Goal: Information Seeking & Learning: Check status

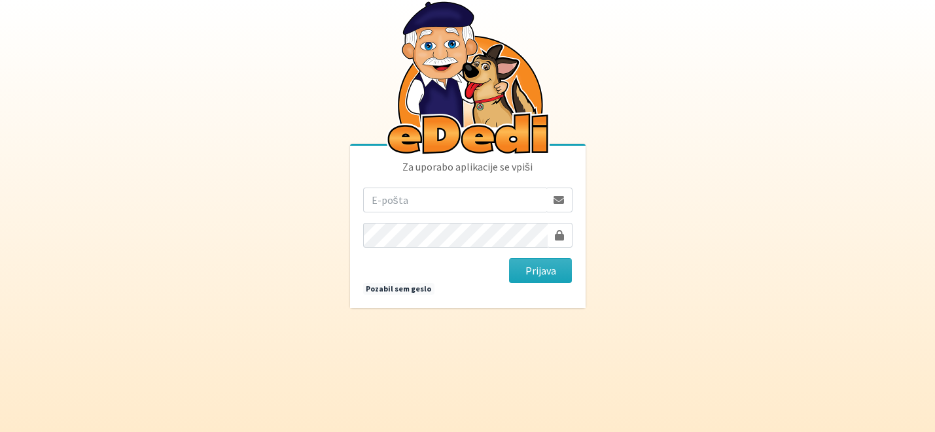
type input "[EMAIL_ADDRESS][DOMAIN_NAME]"
click at [547, 263] on button "Prijava" at bounding box center [540, 270] width 63 height 25
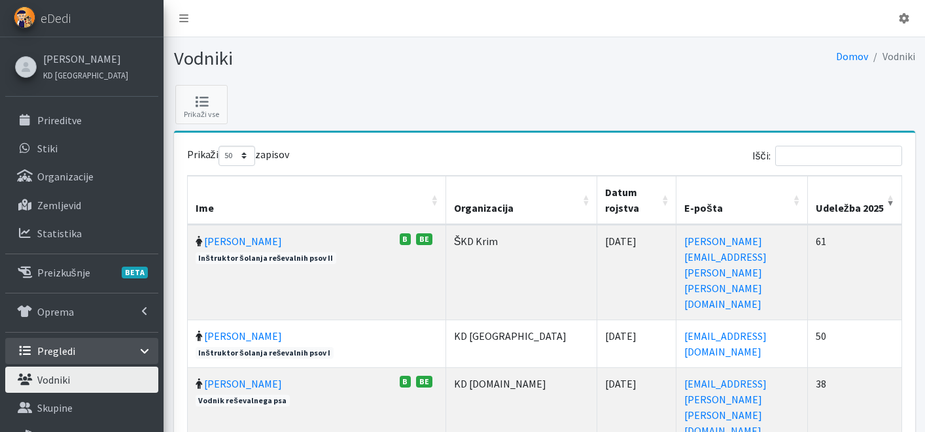
select select "50"
click at [78, 54] on link "Katja Skulj" at bounding box center [85, 59] width 85 height 16
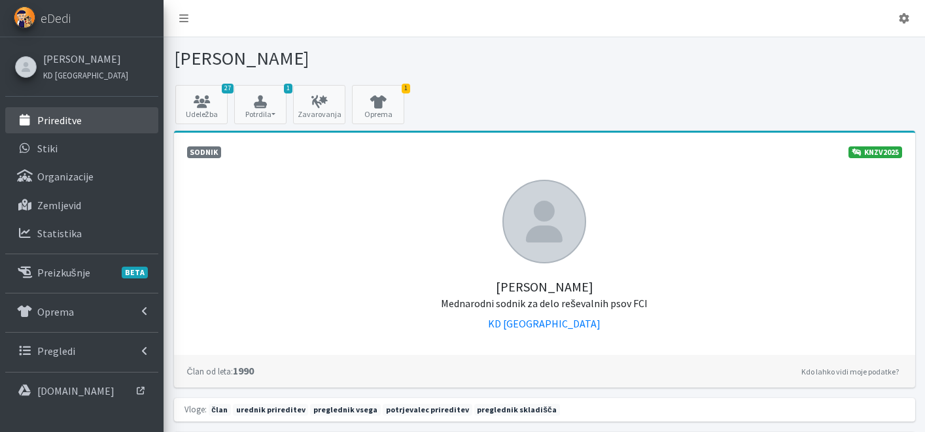
click at [74, 113] on link "Prireditve" at bounding box center [81, 120] width 153 height 26
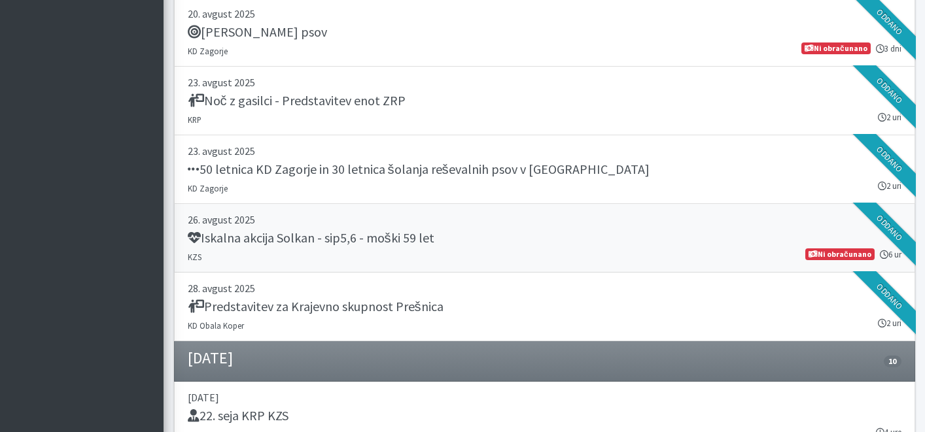
scroll to position [769, 0]
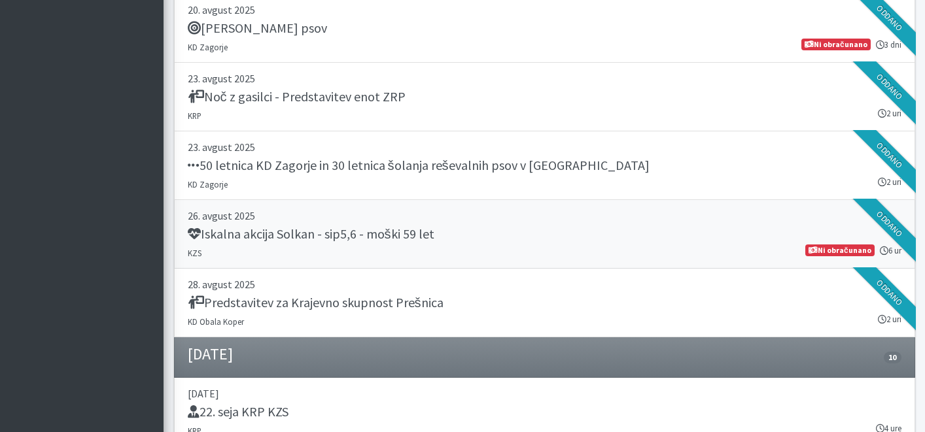
click at [402, 246] on link "26. avgust 2025 Iskalna akcija Solkan - sip5,6 - moški 59 let KZS 6 ur Ni obrač…" at bounding box center [544, 234] width 741 height 69
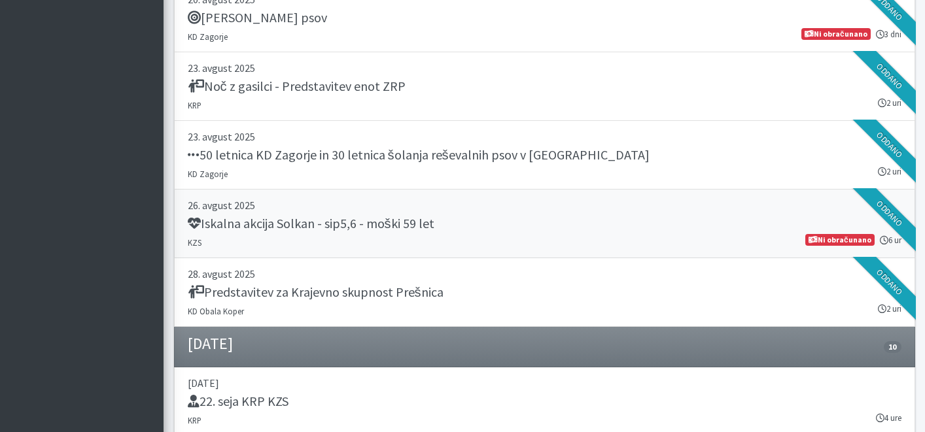
scroll to position [850, 0]
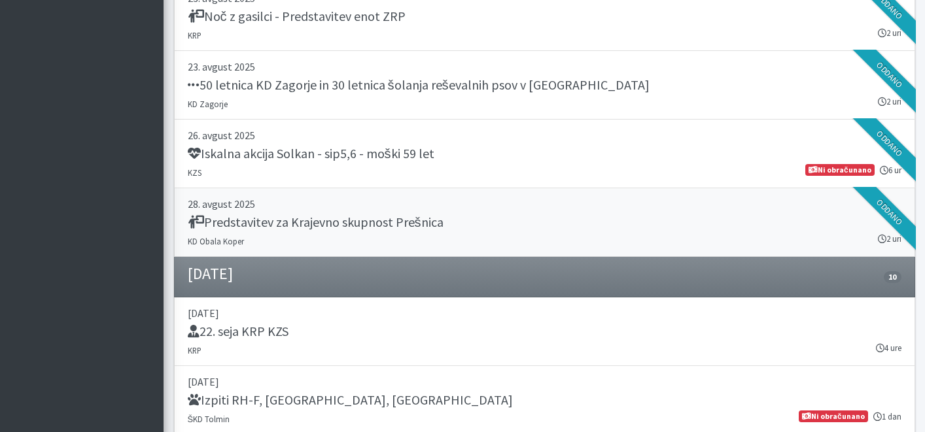
click at [321, 228] on h5 "Predstavitev za Krajevno skupnost Prešnica" at bounding box center [316, 223] width 256 height 16
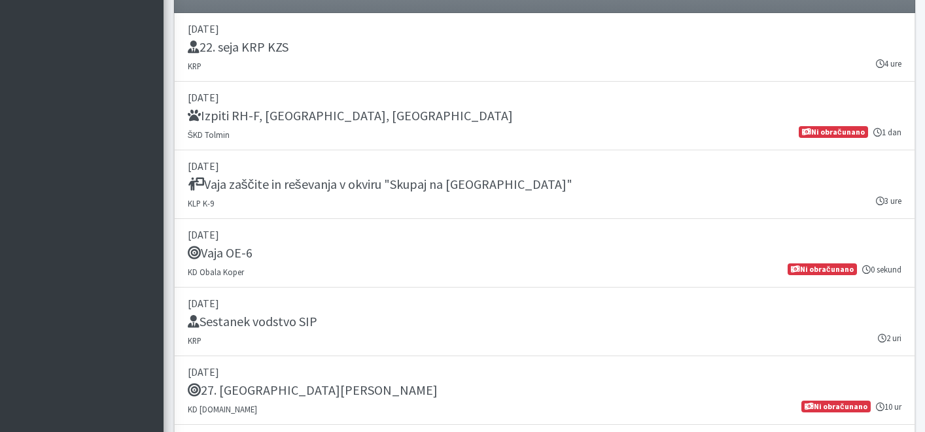
scroll to position [1147, 0]
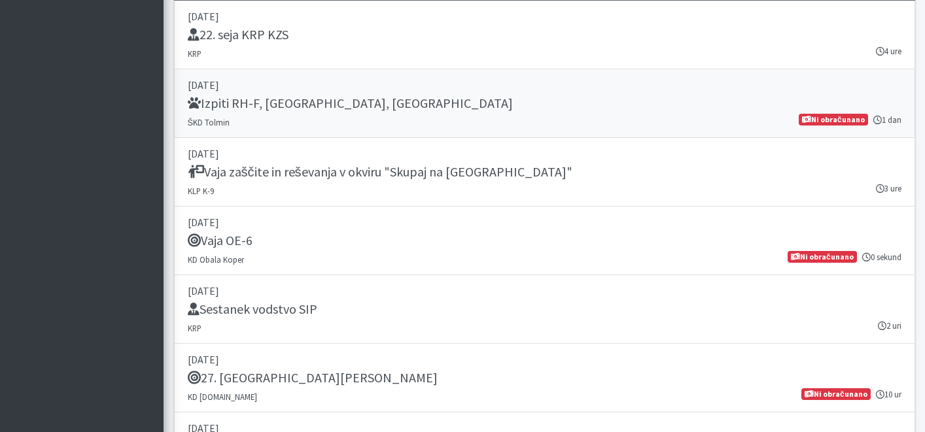
click at [300, 94] on link "06. september 2025 Izpiti RH-F, FL, MT ŠKD Tolmin 1 dan Ni obračunano" at bounding box center [544, 103] width 741 height 69
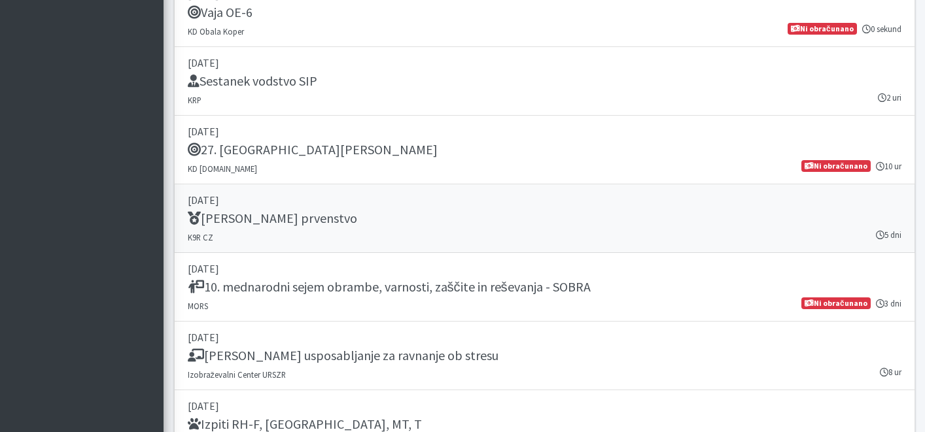
scroll to position [1376, 0]
click at [398, 221] on div "[PERSON_NAME] prvenstvo" at bounding box center [545, 219] width 714 height 18
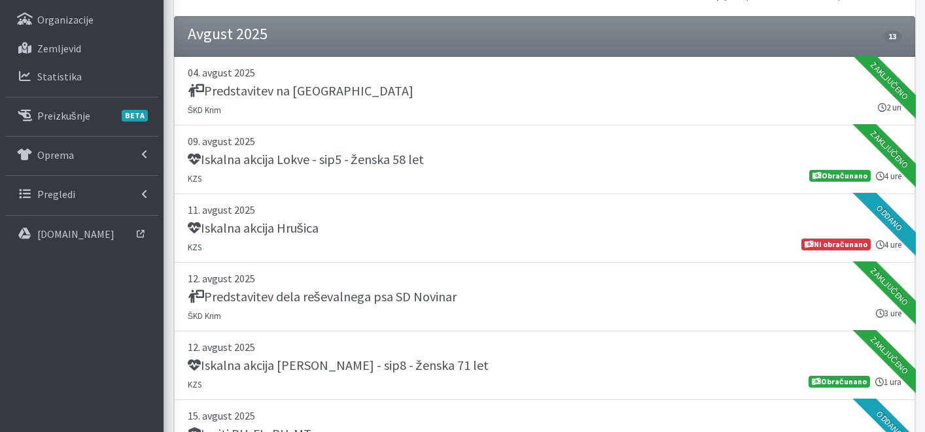
scroll to position [150, 0]
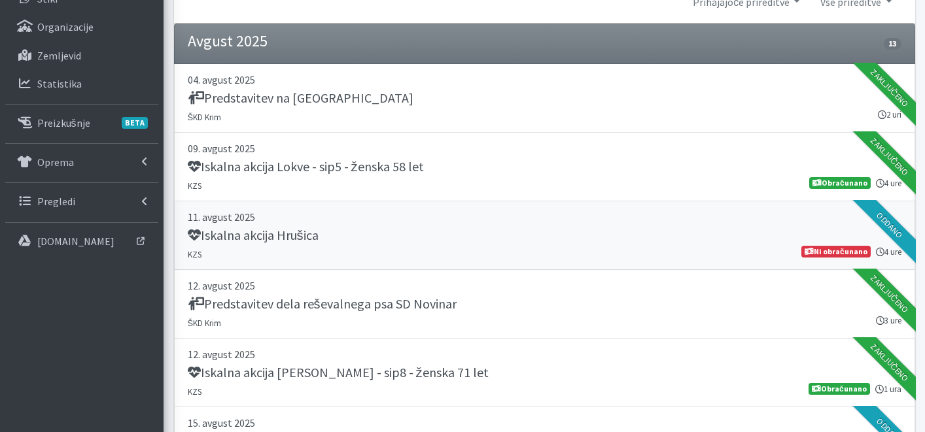
click at [426, 228] on div "Iskalna akcija Hrušica" at bounding box center [545, 237] width 714 height 18
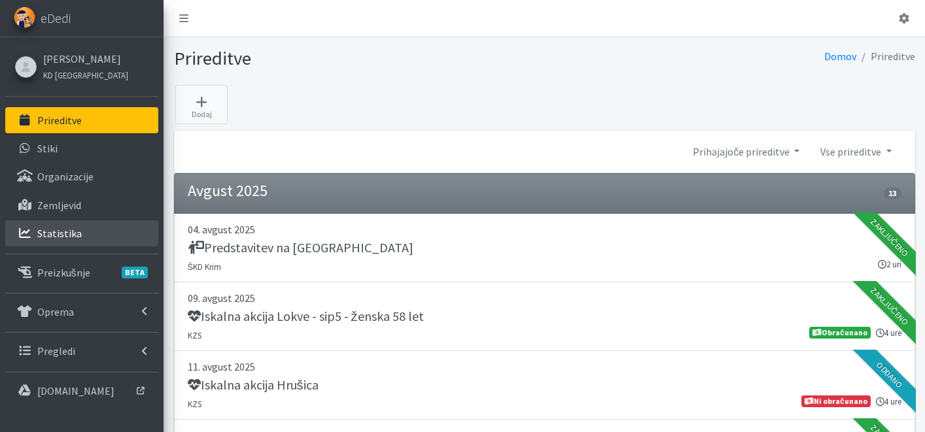
click at [71, 228] on p "Statistika" at bounding box center [59, 233] width 44 height 13
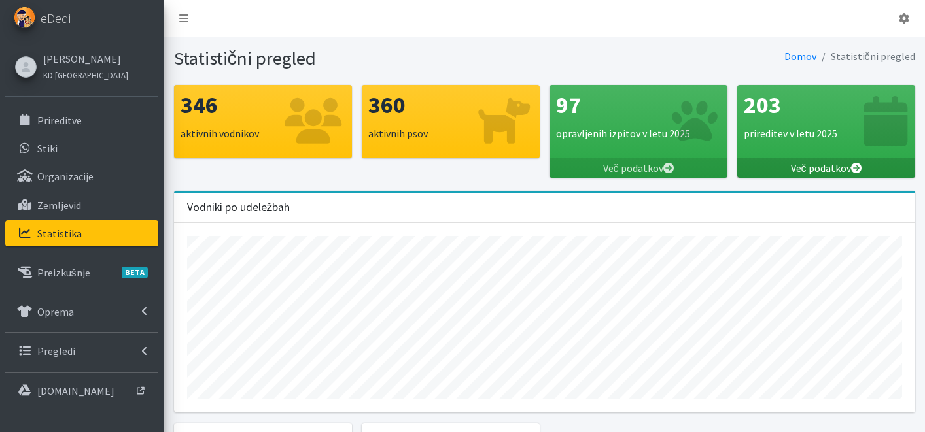
click at [848, 171] on link "Več podatkov" at bounding box center [826, 168] width 178 height 20
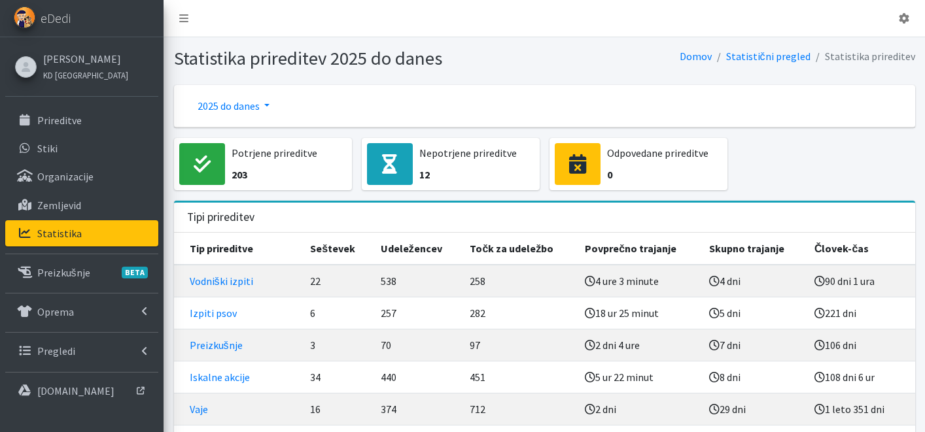
click at [235, 102] on link "2025 do danes" at bounding box center [233, 106] width 93 height 26
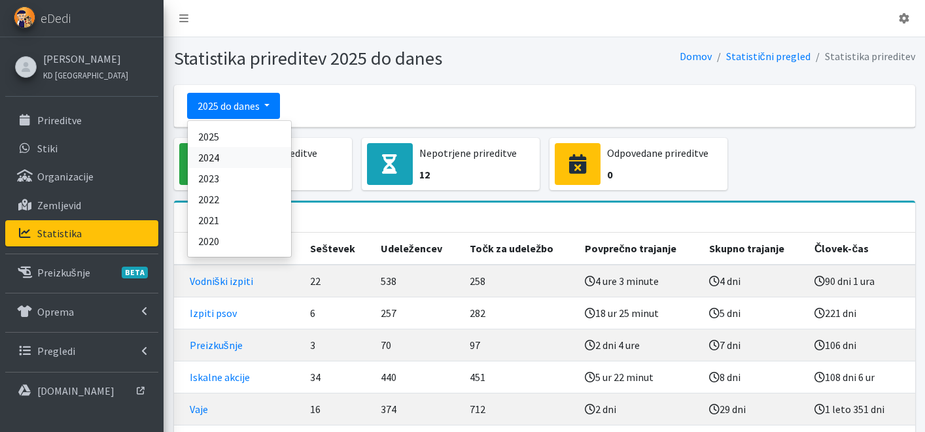
click at [225, 158] on link "2024" at bounding box center [239, 157] width 103 height 21
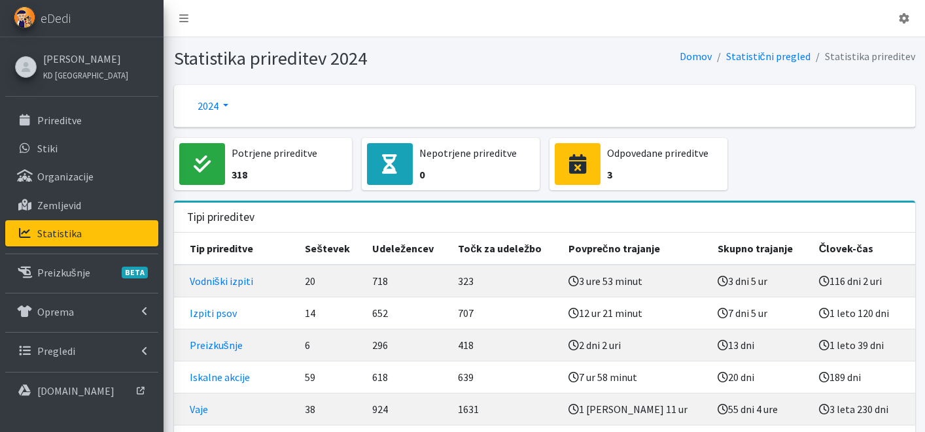
click at [229, 108] on link "2024" at bounding box center [213, 106] width 52 height 26
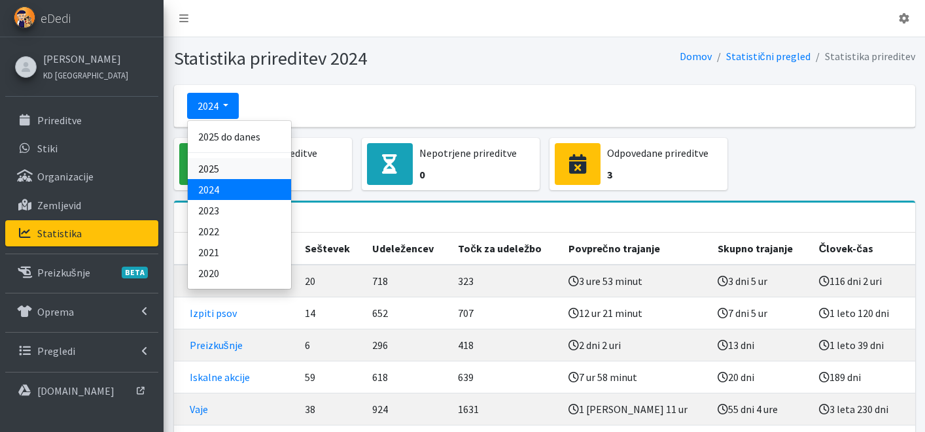
click at [230, 165] on link "2025" at bounding box center [239, 168] width 103 height 21
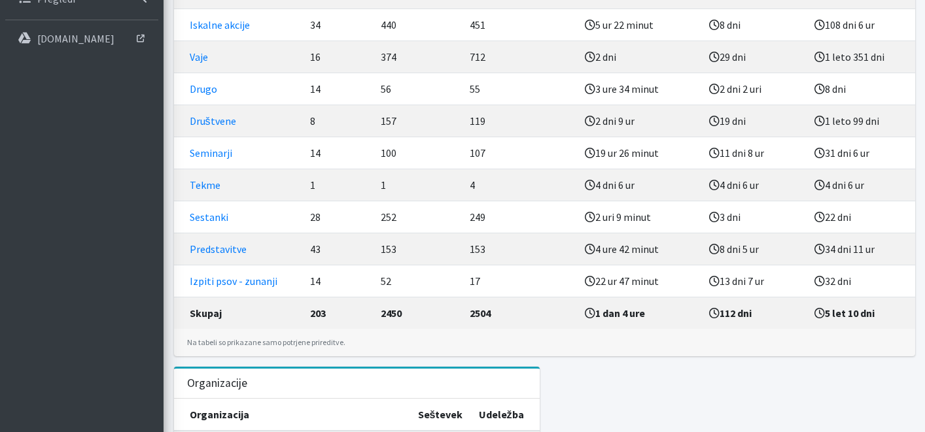
scroll to position [249, 0]
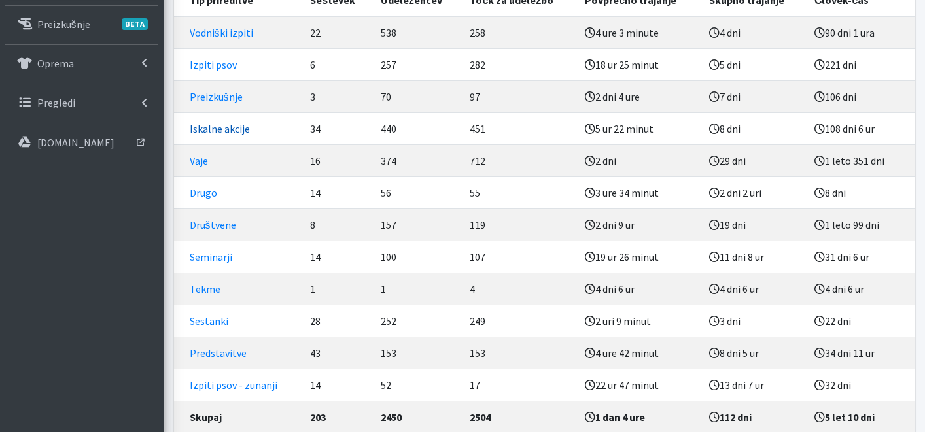
click at [235, 131] on link "Iskalne akcije" at bounding box center [220, 128] width 60 height 13
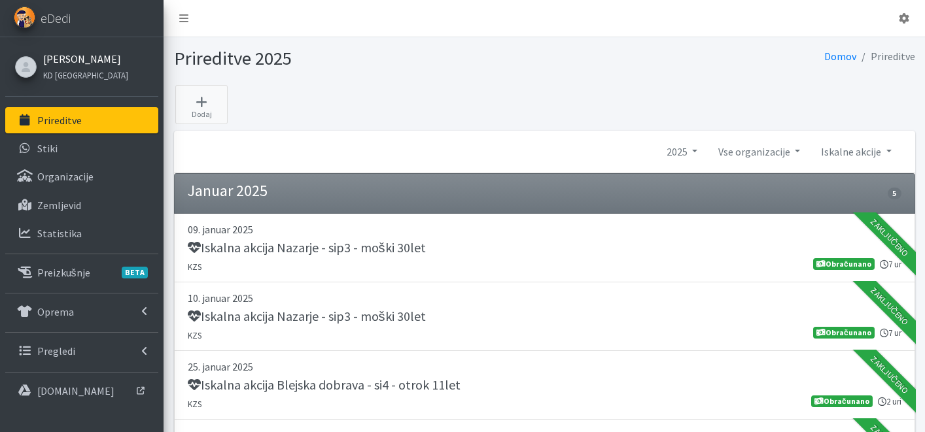
click at [78, 60] on link "[PERSON_NAME]" at bounding box center [85, 59] width 85 height 16
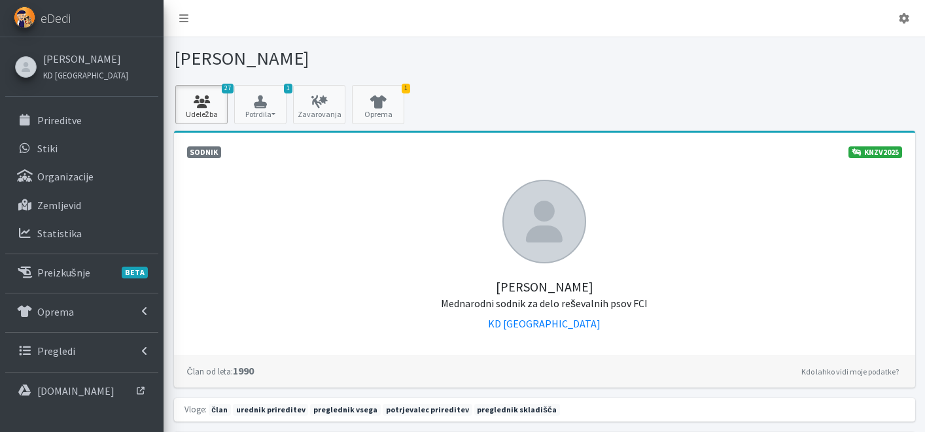
click at [207, 98] on icon at bounding box center [201, 102] width 44 height 13
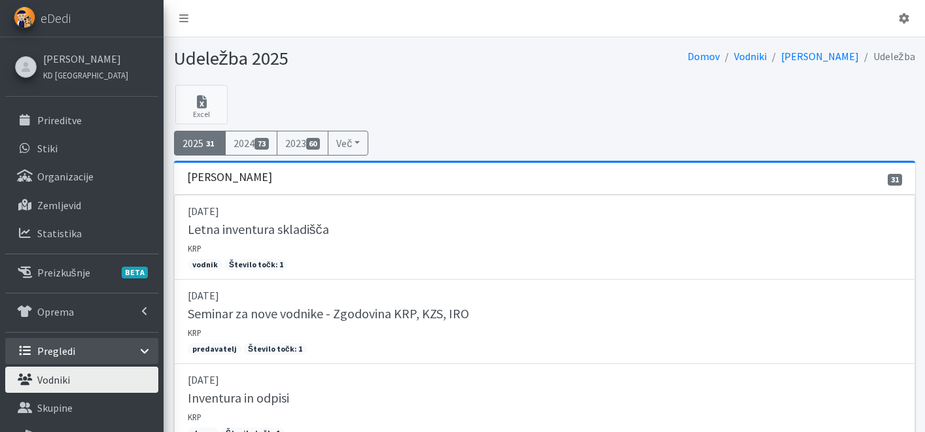
click at [63, 378] on p "Vodniki" at bounding box center [53, 379] width 33 height 13
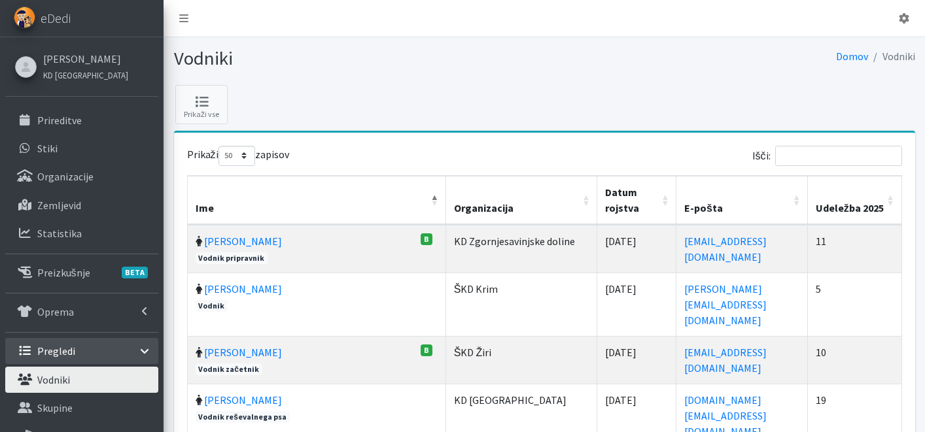
select select "50"
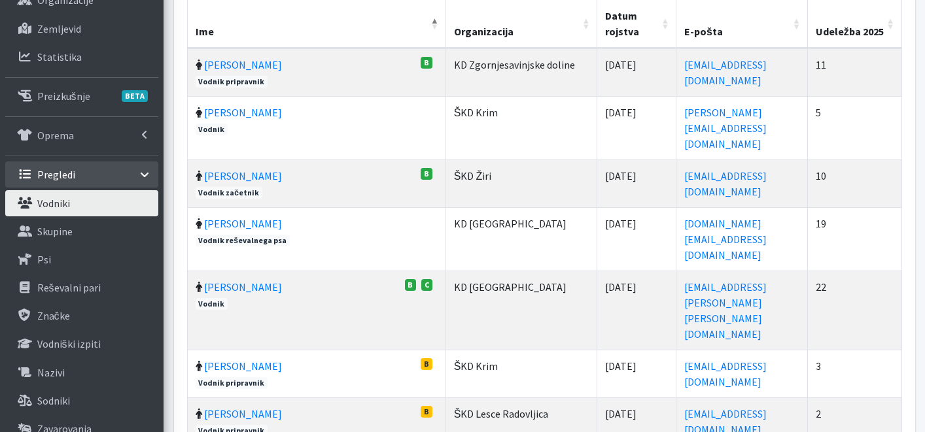
scroll to position [174, 0]
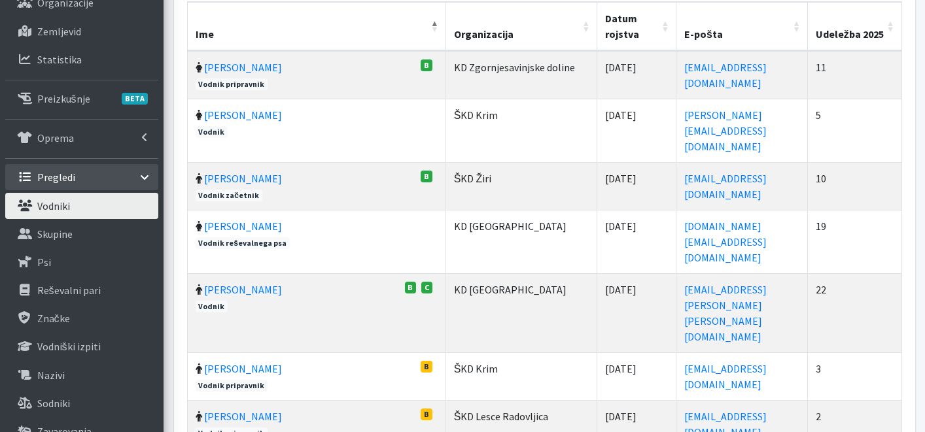
click at [896, 25] on th "Udeležba 2025" at bounding box center [855, 26] width 94 height 49
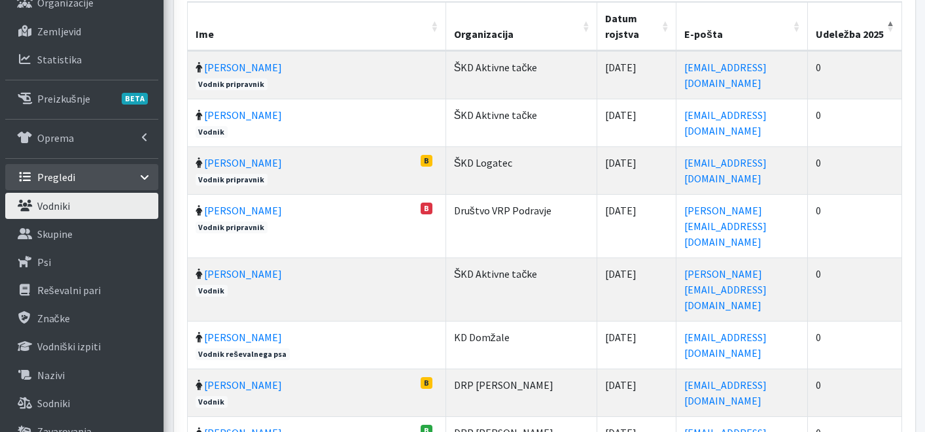
click at [896, 25] on th "Udeležba 2025" at bounding box center [855, 26] width 94 height 49
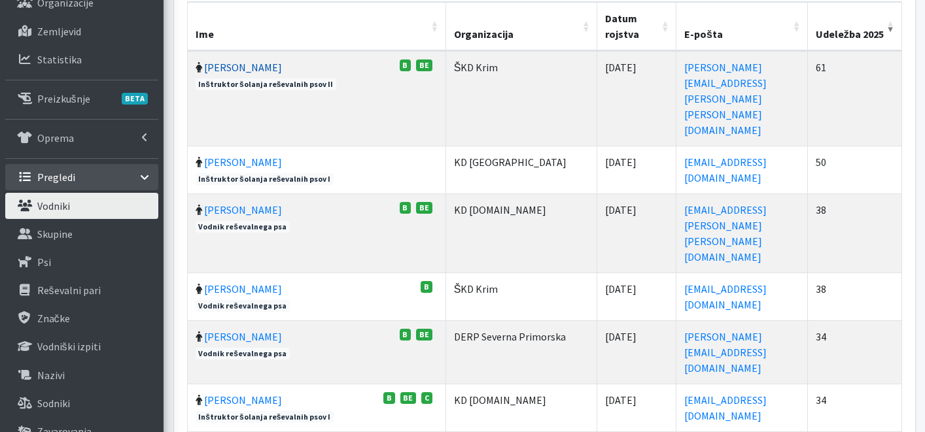
click at [239, 71] on link "[PERSON_NAME]" at bounding box center [243, 67] width 78 height 13
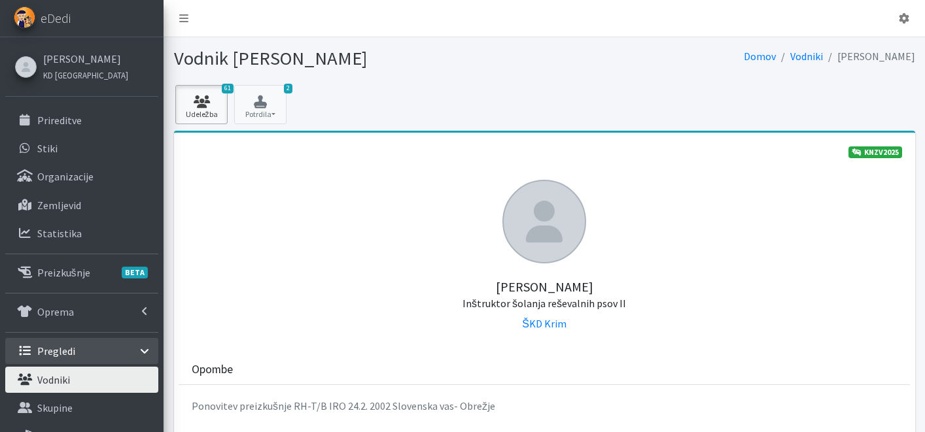
click at [191, 111] on link "61 Udeležba" at bounding box center [201, 104] width 52 height 39
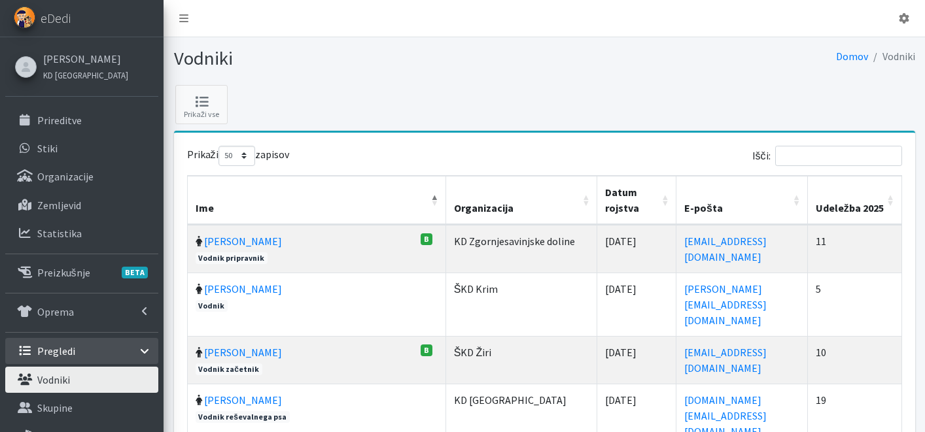
select select "50"
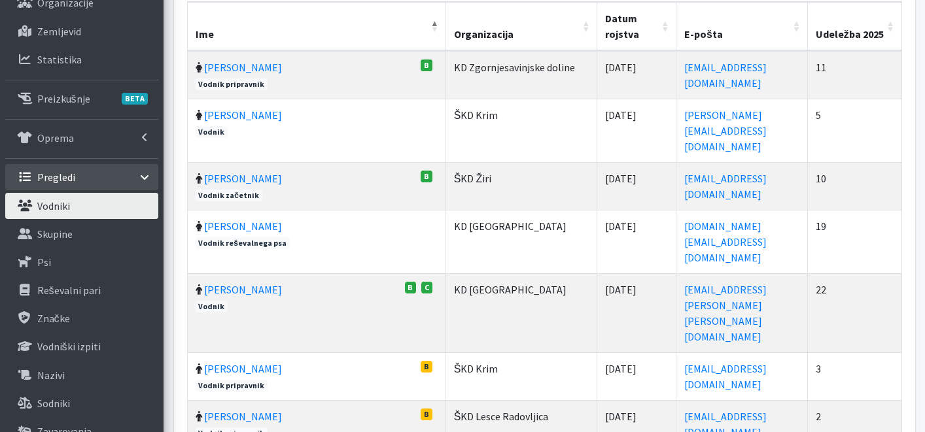
click at [898, 27] on th "Udeležba 2025" at bounding box center [855, 26] width 94 height 49
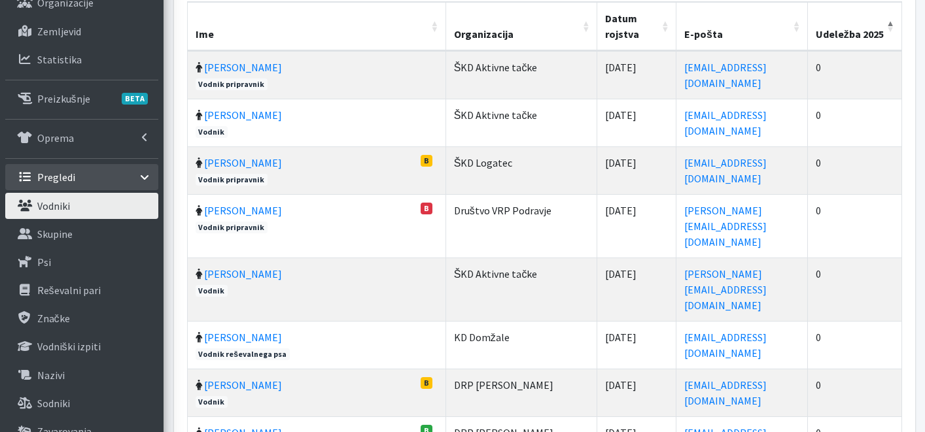
click at [888, 24] on th "Udeležba 2025" at bounding box center [855, 26] width 94 height 49
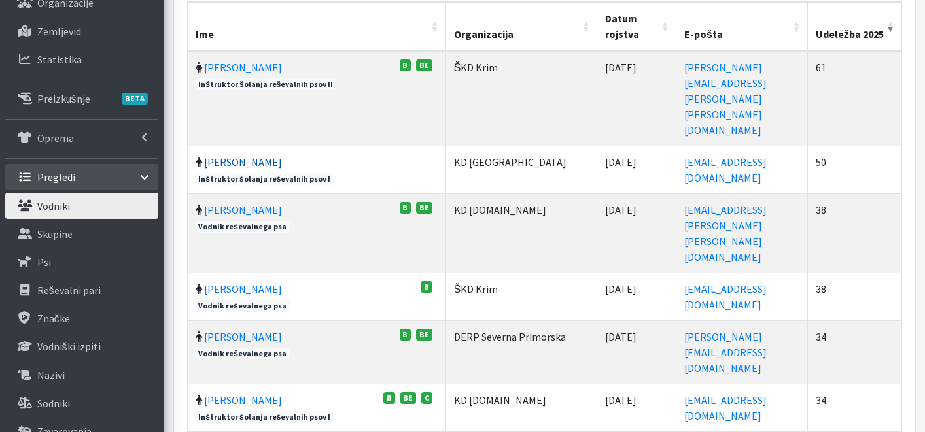
click at [263, 156] on link "[PERSON_NAME]" at bounding box center [243, 162] width 78 height 13
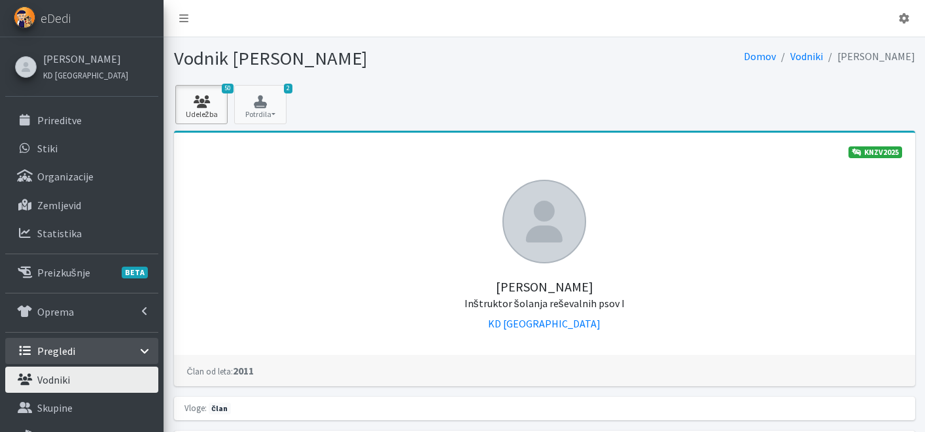
click at [198, 94] on link "50 Udeležba" at bounding box center [201, 104] width 52 height 39
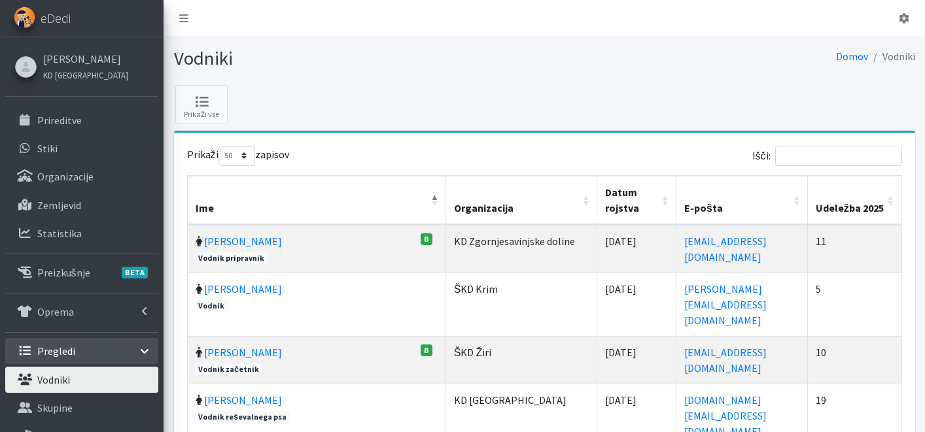
select select "50"
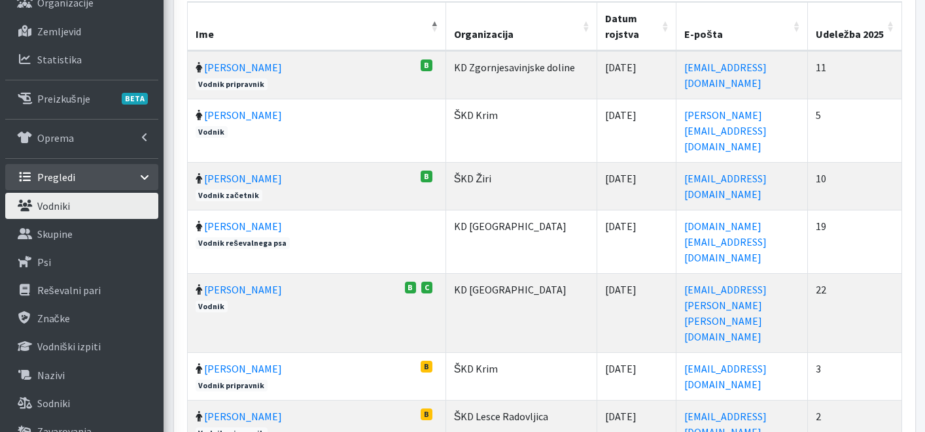
click at [891, 25] on th "Udeležba 2025" at bounding box center [855, 26] width 94 height 49
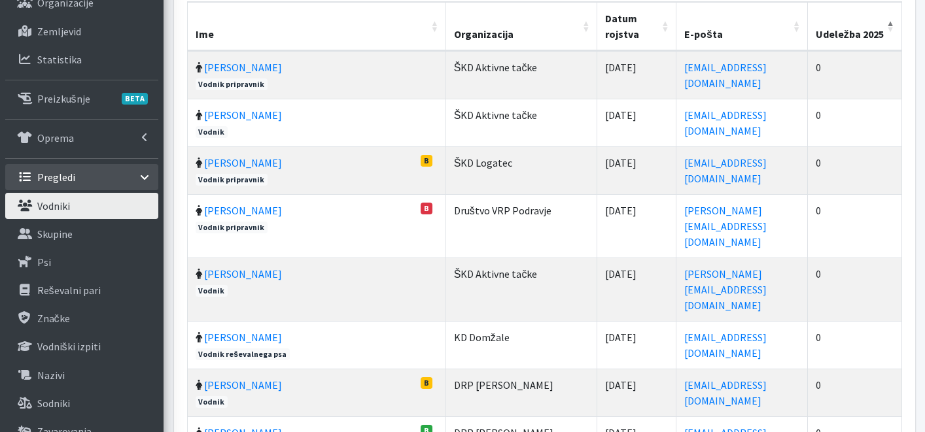
click at [891, 25] on th "Udeležba 2025" at bounding box center [855, 26] width 94 height 49
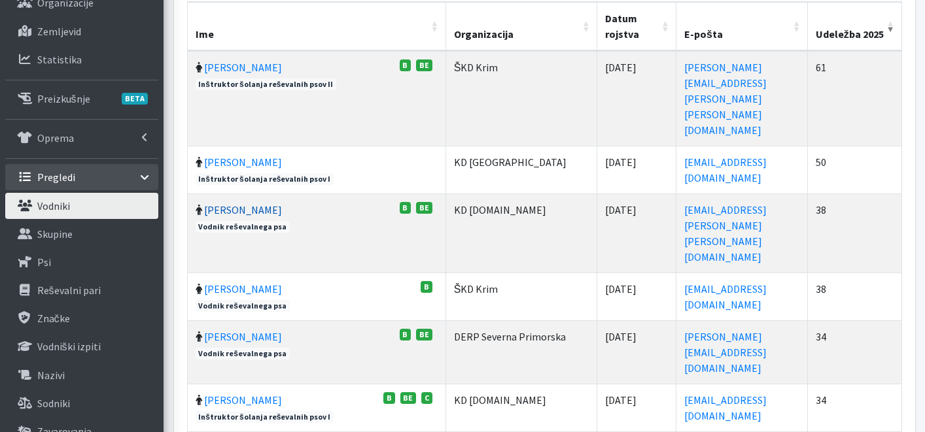
click at [218, 203] on link "[PERSON_NAME]" at bounding box center [243, 209] width 78 height 13
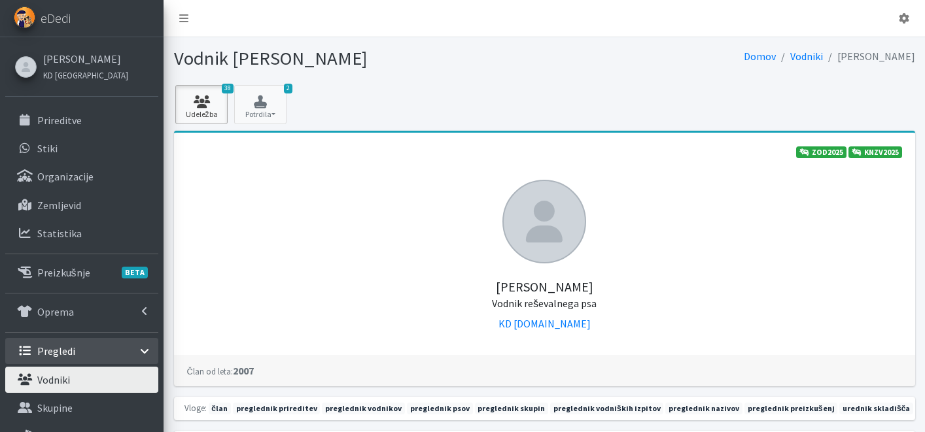
click at [190, 108] on link "38 Udeležba" at bounding box center [201, 104] width 52 height 39
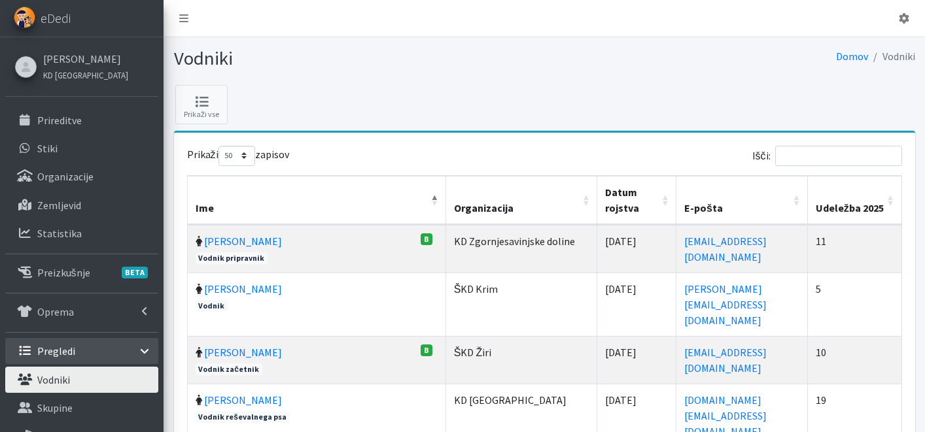
select select "50"
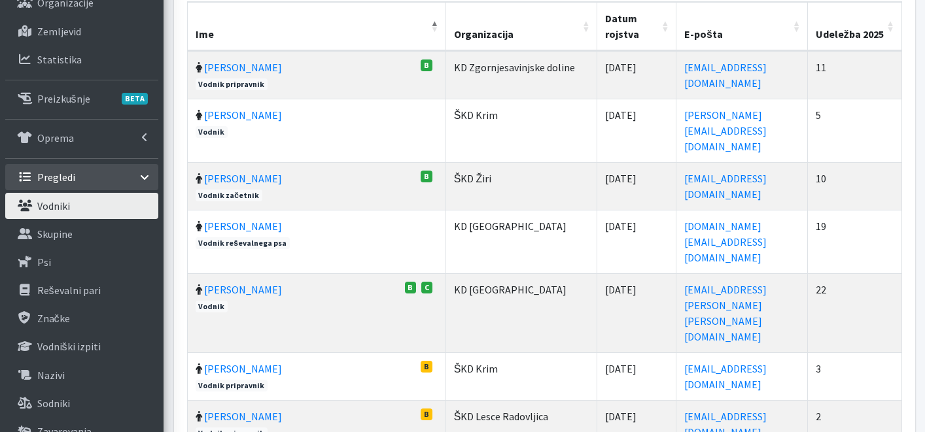
click at [893, 26] on th "Udeležba 2025" at bounding box center [855, 26] width 94 height 49
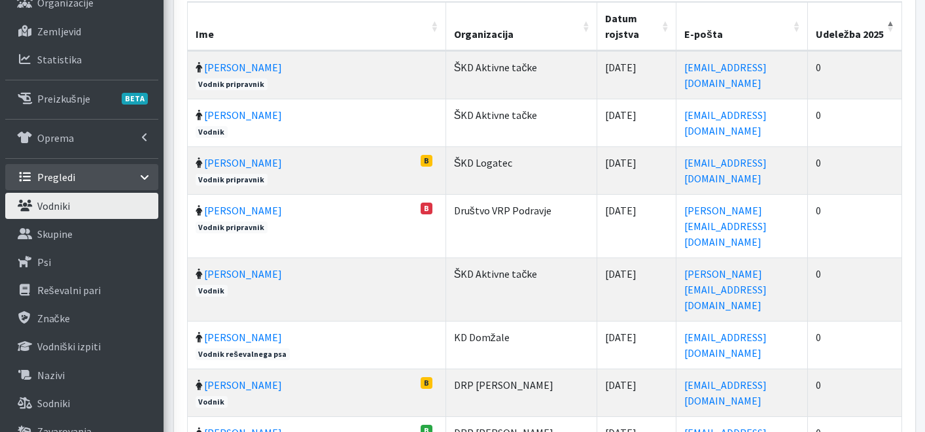
click at [892, 27] on th "Udeležba 2025" at bounding box center [855, 26] width 94 height 49
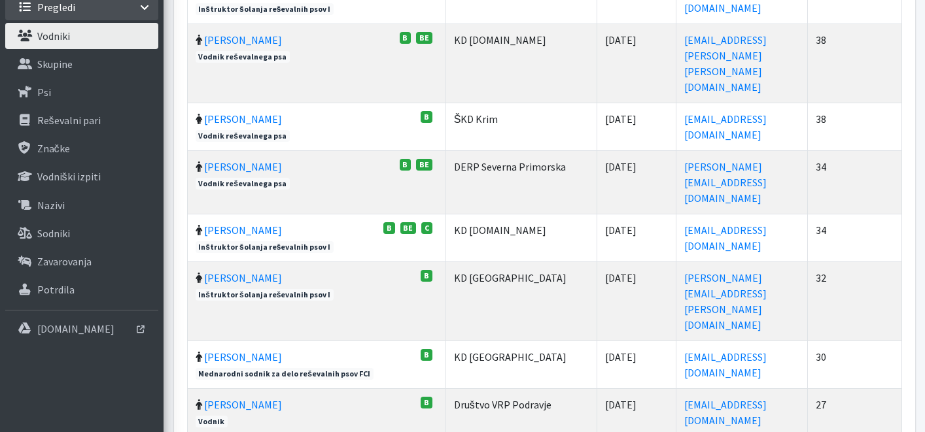
scroll to position [347, 0]
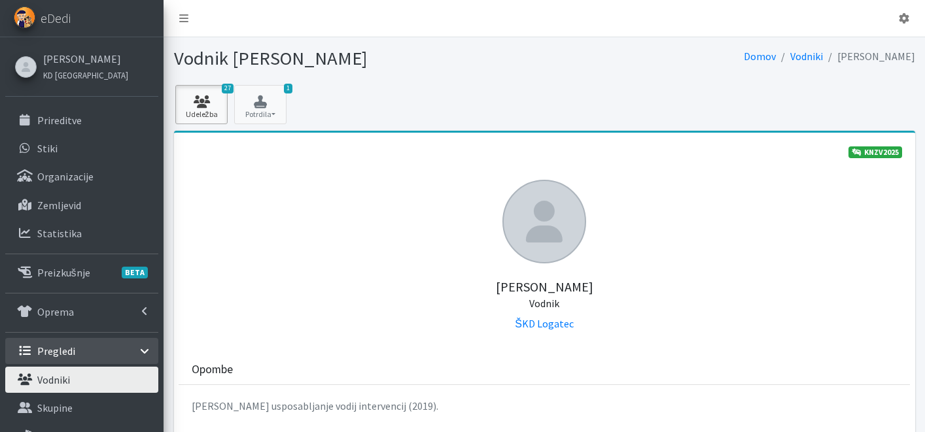
click at [202, 99] on icon at bounding box center [201, 102] width 44 height 13
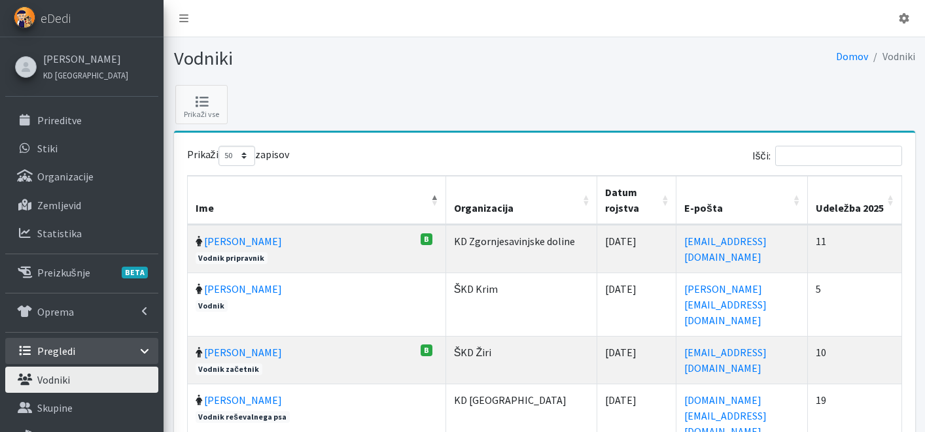
select select "50"
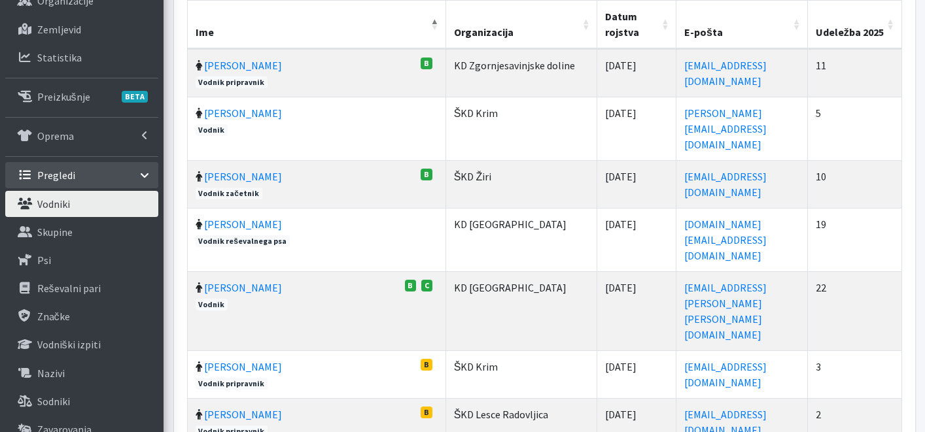
scroll to position [63, 0]
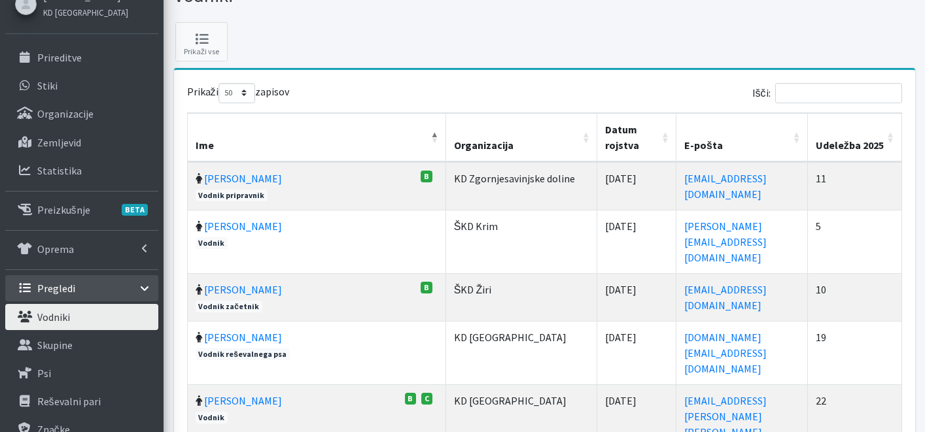
click at [895, 131] on th "Udeležba 2025" at bounding box center [855, 137] width 94 height 49
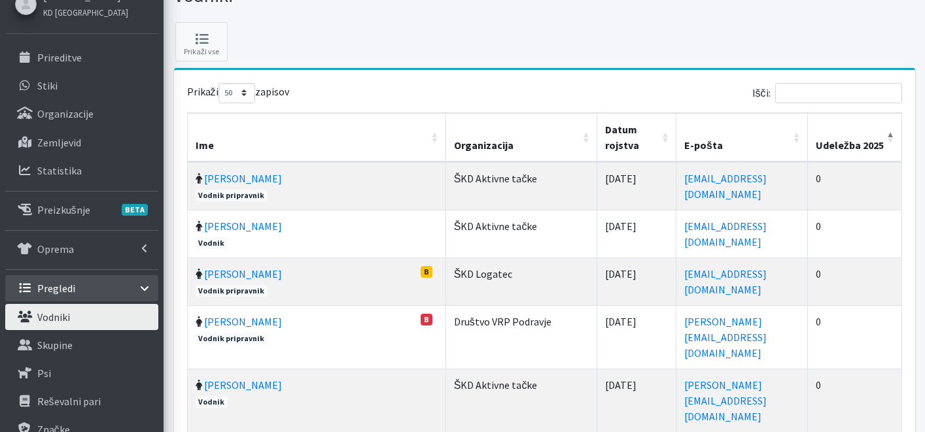
click at [894, 131] on th "Udeležba 2025" at bounding box center [855, 137] width 94 height 49
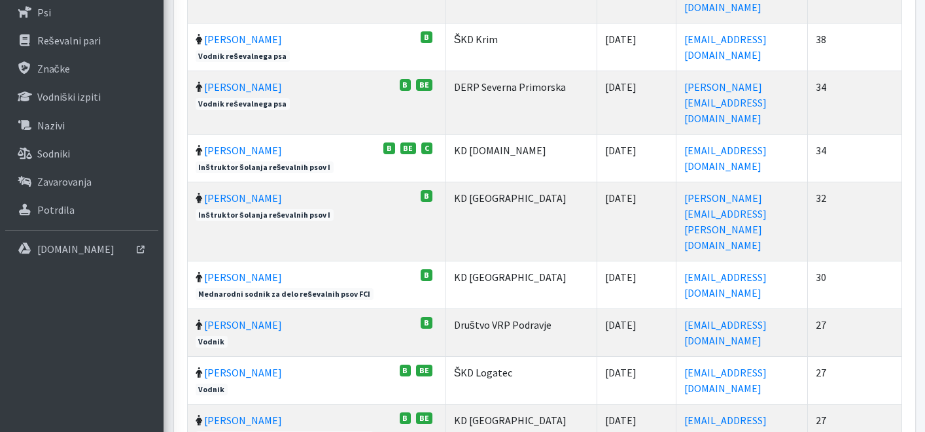
scroll to position [426, 0]
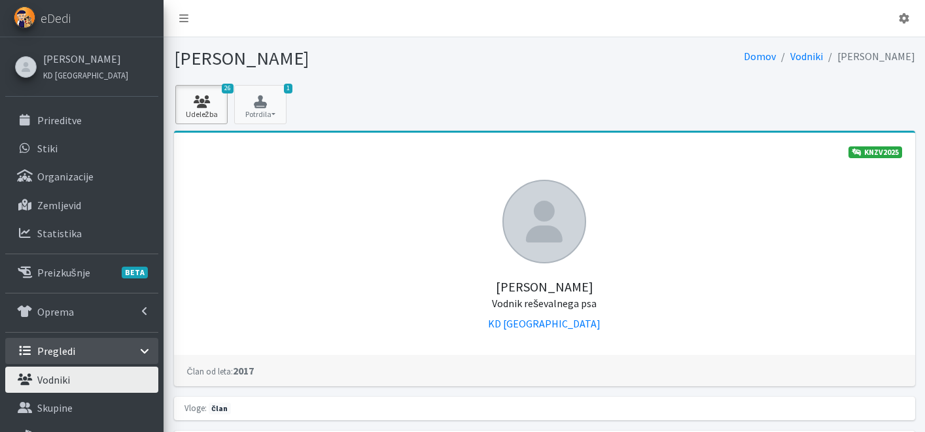
click at [206, 105] on icon at bounding box center [201, 102] width 44 height 13
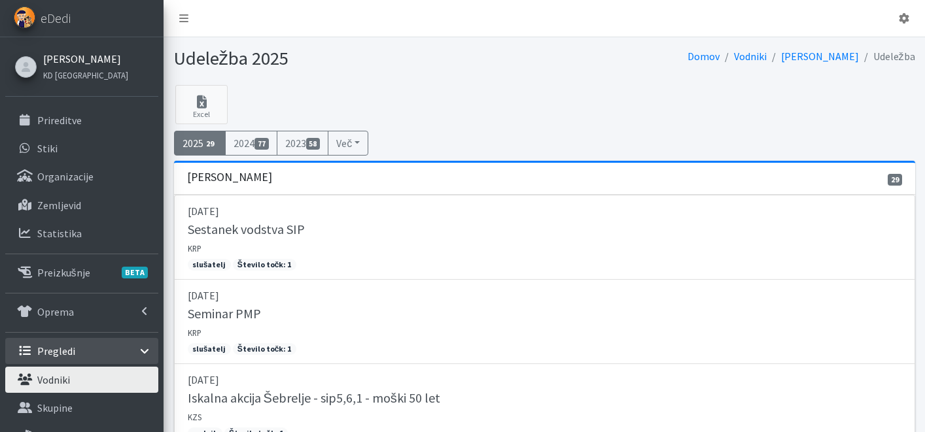
click at [78, 61] on link "[PERSON_NAME]" at bounding box center [85, 59] width 85 height 16
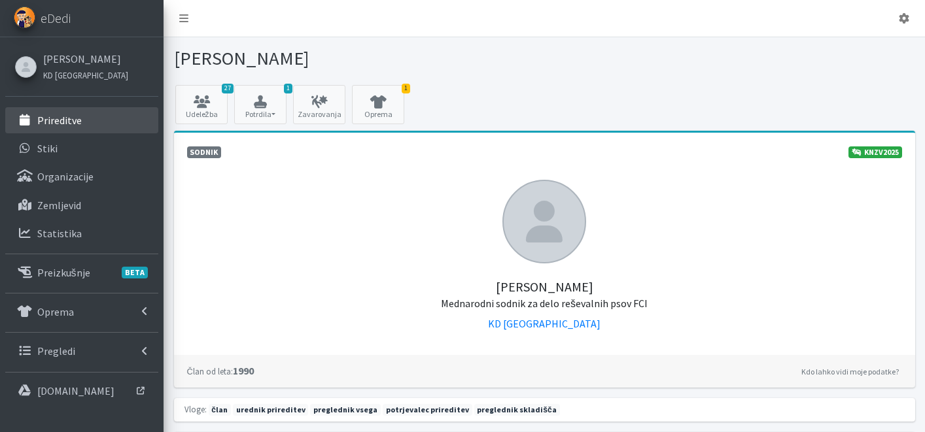
click at [92, 112] on link "Prireditve" at bounding box center [81, 120] width 153 height 26
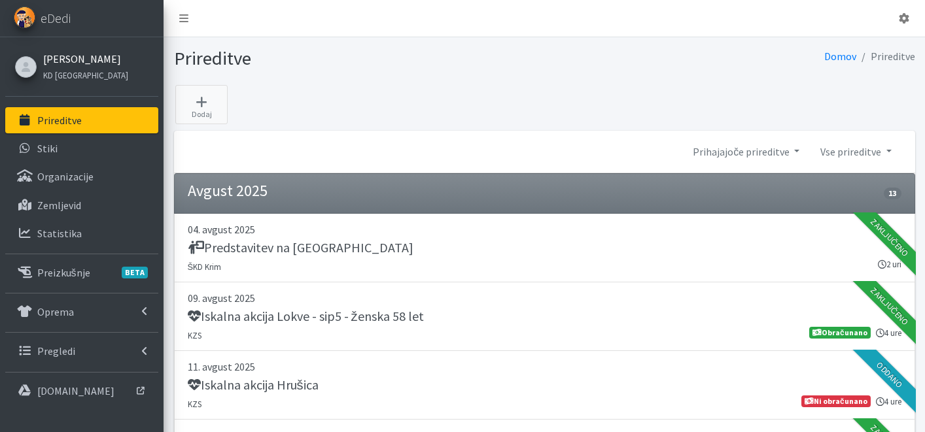
click at [72, 59] on link "[PERSON_NAME]" at bounding box center [85, 59] width 85 height 16
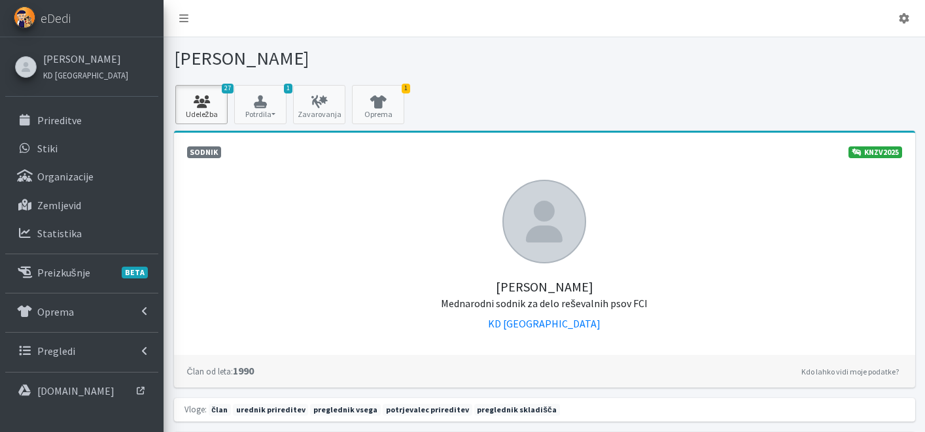
click at [203, 104] on icon at bounding box center [201, 102] width 44 height 13
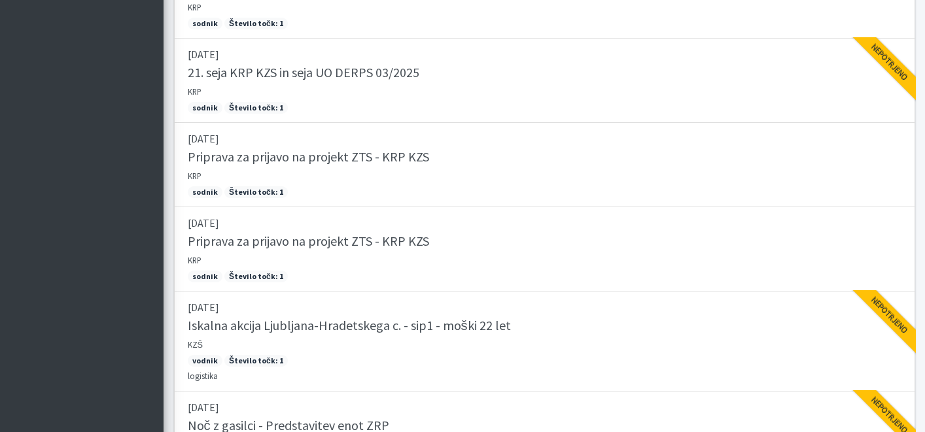
scroll to position [2132, 0]
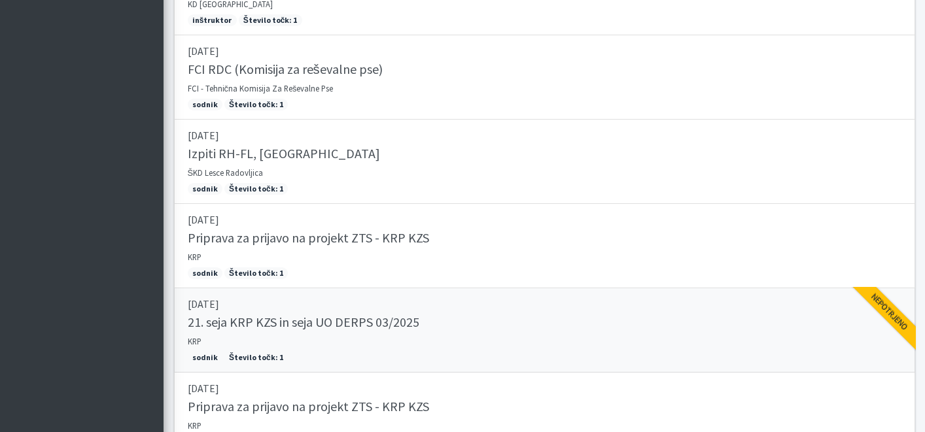
click at [472, 336] on link "[DATE] 21. seja KRP KZS in seja UO DERPS 03/2025 KRP sodnik Število točk: 1 Nep…" at bounding box center [544, 330] width 741 height 84
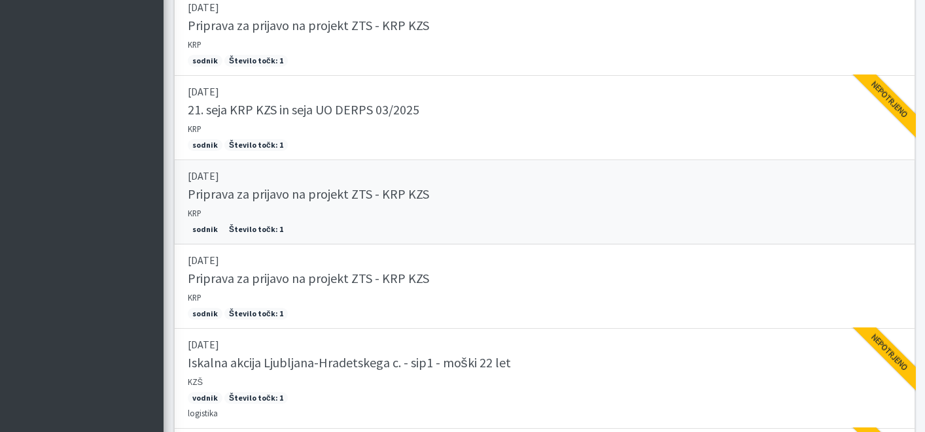
scroll to position [2397, 0]
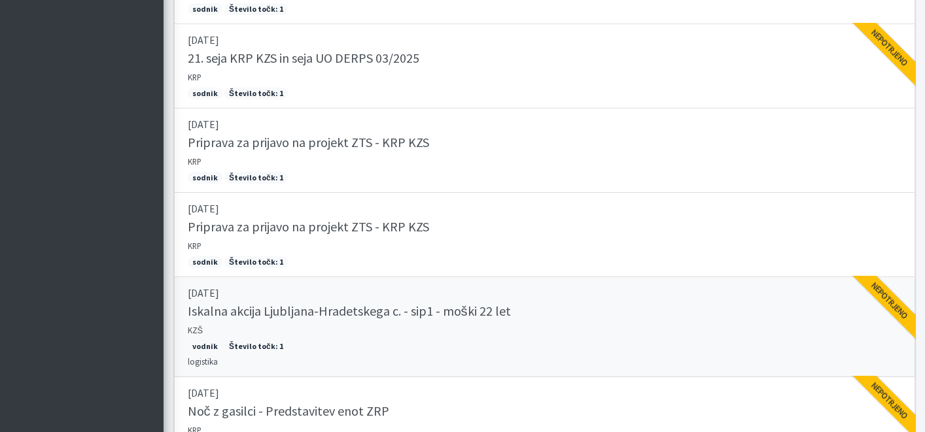
click at [394, 304] on h5 "Iskalna akcija Ljubljana-Hradetskega c. - sip1 - moški 22 let" at bounding box center [349, 312] width 323 height 16
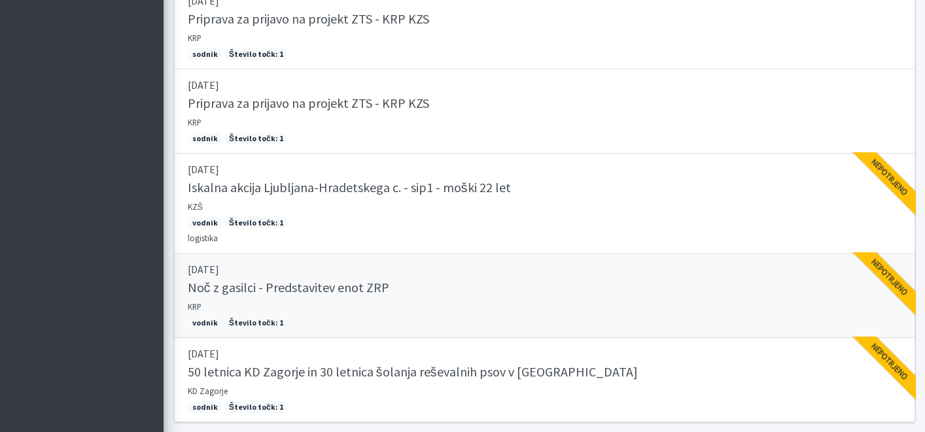
click at [279, 289] on h5 "Noč z gasilci - Predstavitev enot ZRP" at bounding box center [288, 288] width 201 height 16
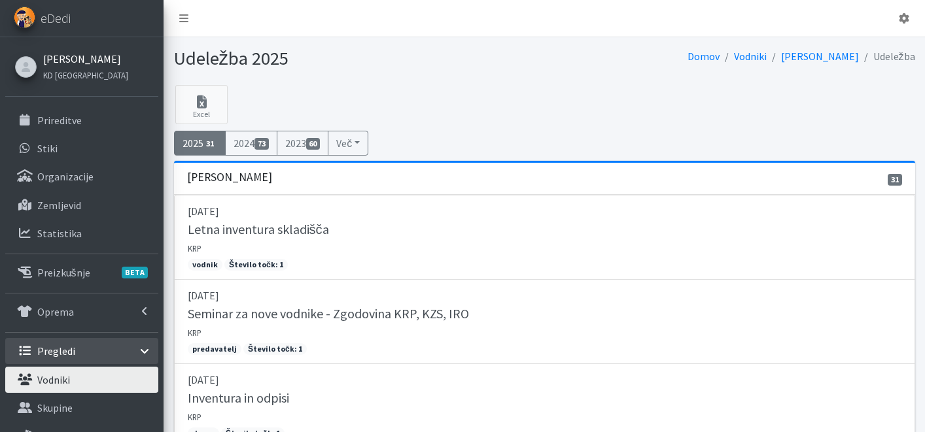
click at [76, 56] on link "[PERSON_NAME]" at bounding box center [85, 59] width 85 height 16
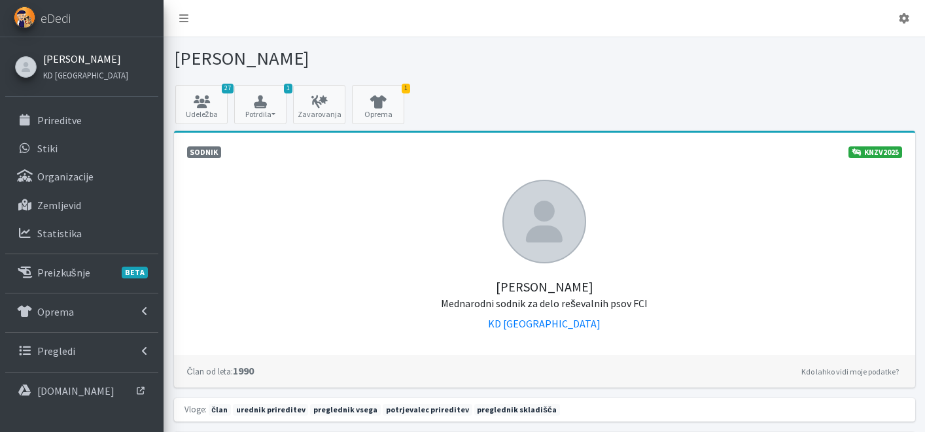
click at [82, 54] on link "[PERSON_NAME]" at bounding box center [85, 59] width 85 height 16
